Goal: Task Accomplishment & Management: Use online tool/utility

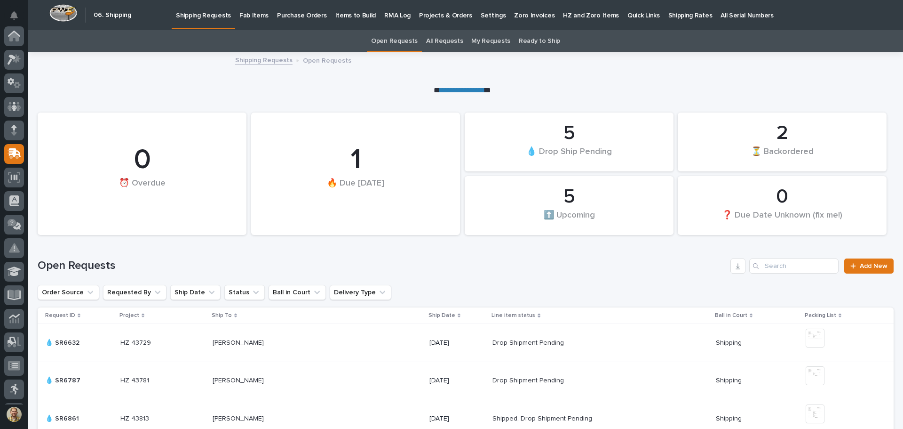
scroll to position [116, 0]
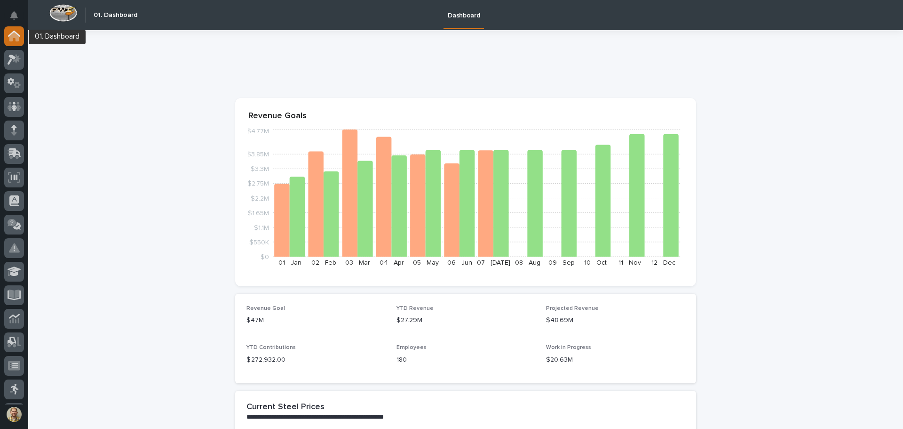
click at [23, 36] on div at bounding box center [14, 36] width 20 height 20
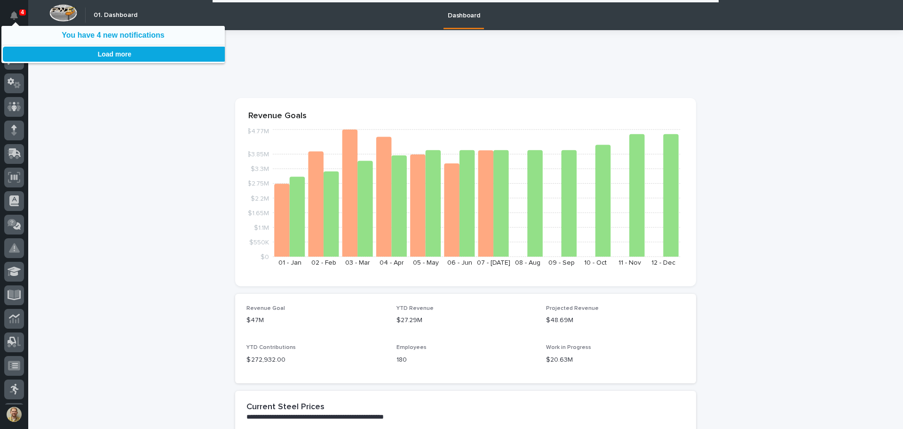
scroll to position [235, 0]
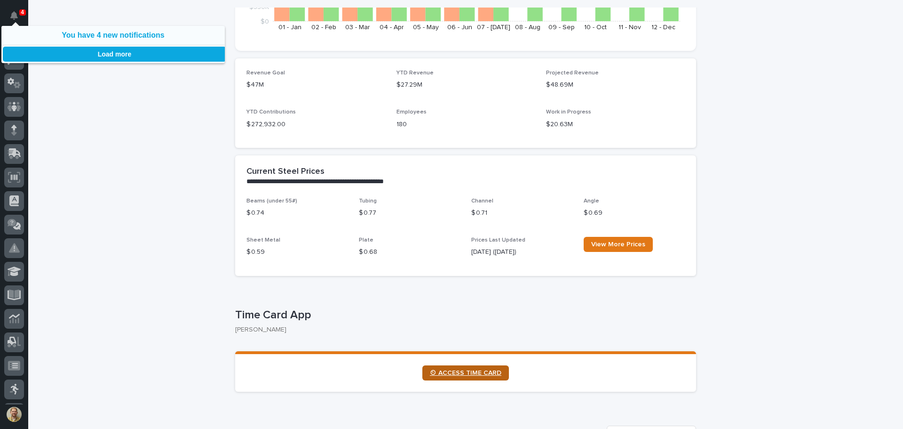
click at [483, 372] on span "⏲ ACCESS TIME CARD" at bounding box center [466, 372] width 72 height 7
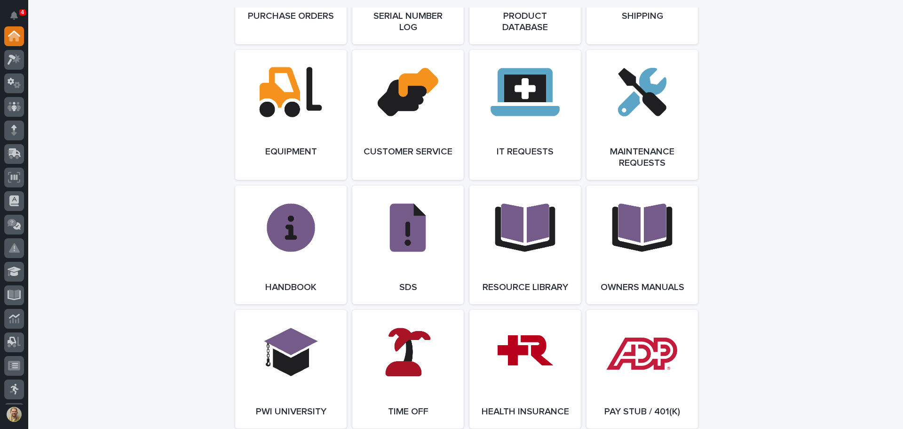
scroll to position [1021, 0]
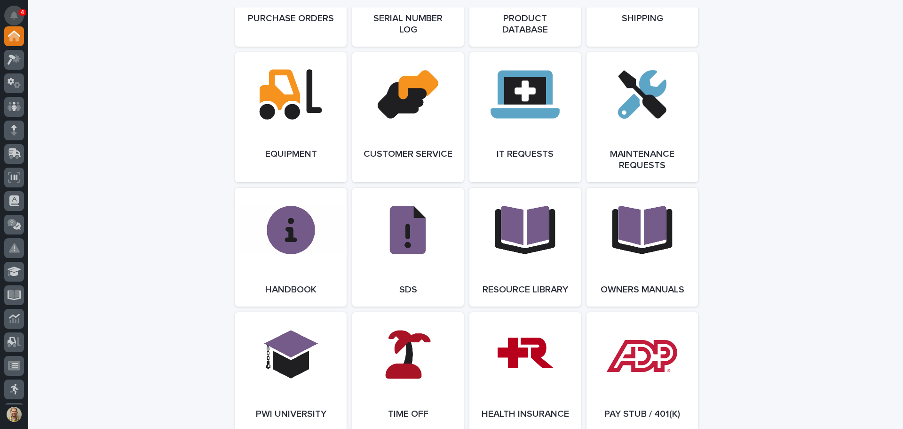
click at [10, 15] on button "Notifications" at bounding box center [14, 16] width 20 height 20
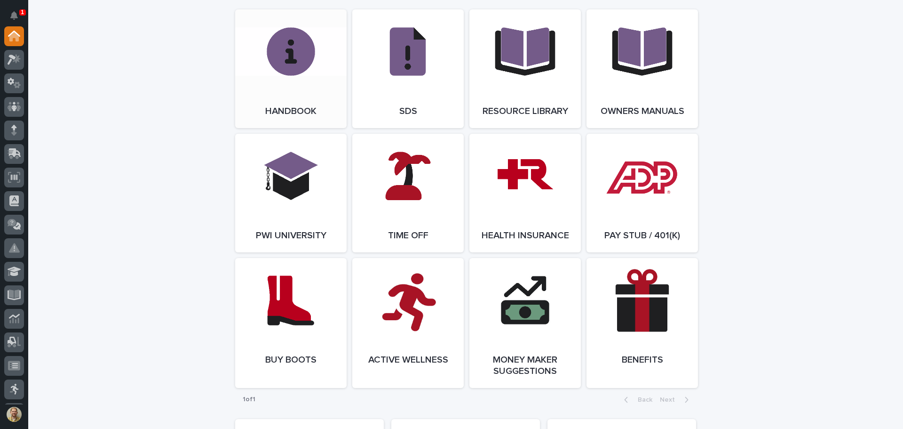
scroll to position [1209, 0]
